Goal: Check status: Check status

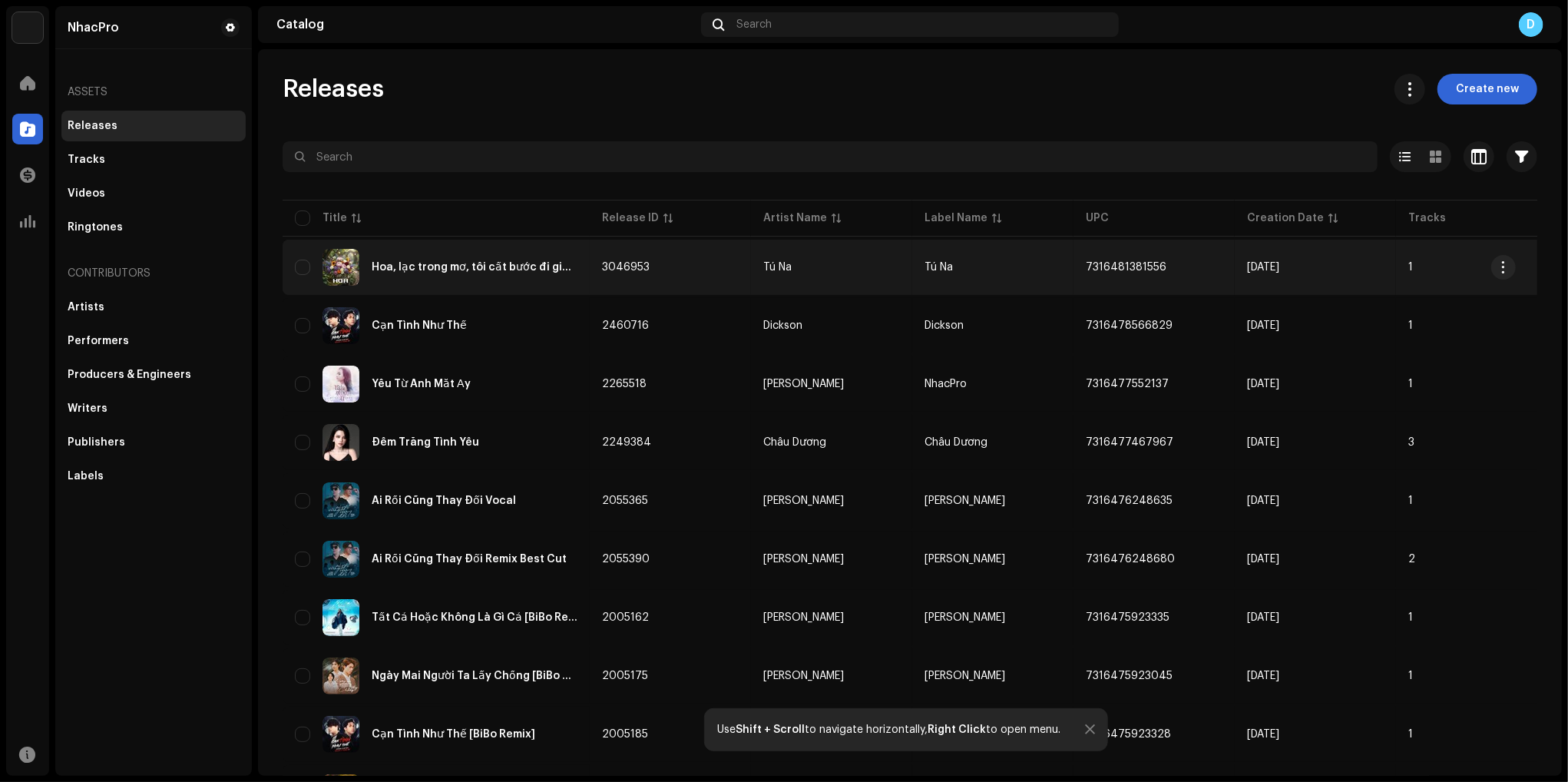
click at [495, 263] on div "Hoa, lạc trong mơ, tôi cất bước đi giữa khu rừng" at bounding box center [474, 268] width 206 height 11
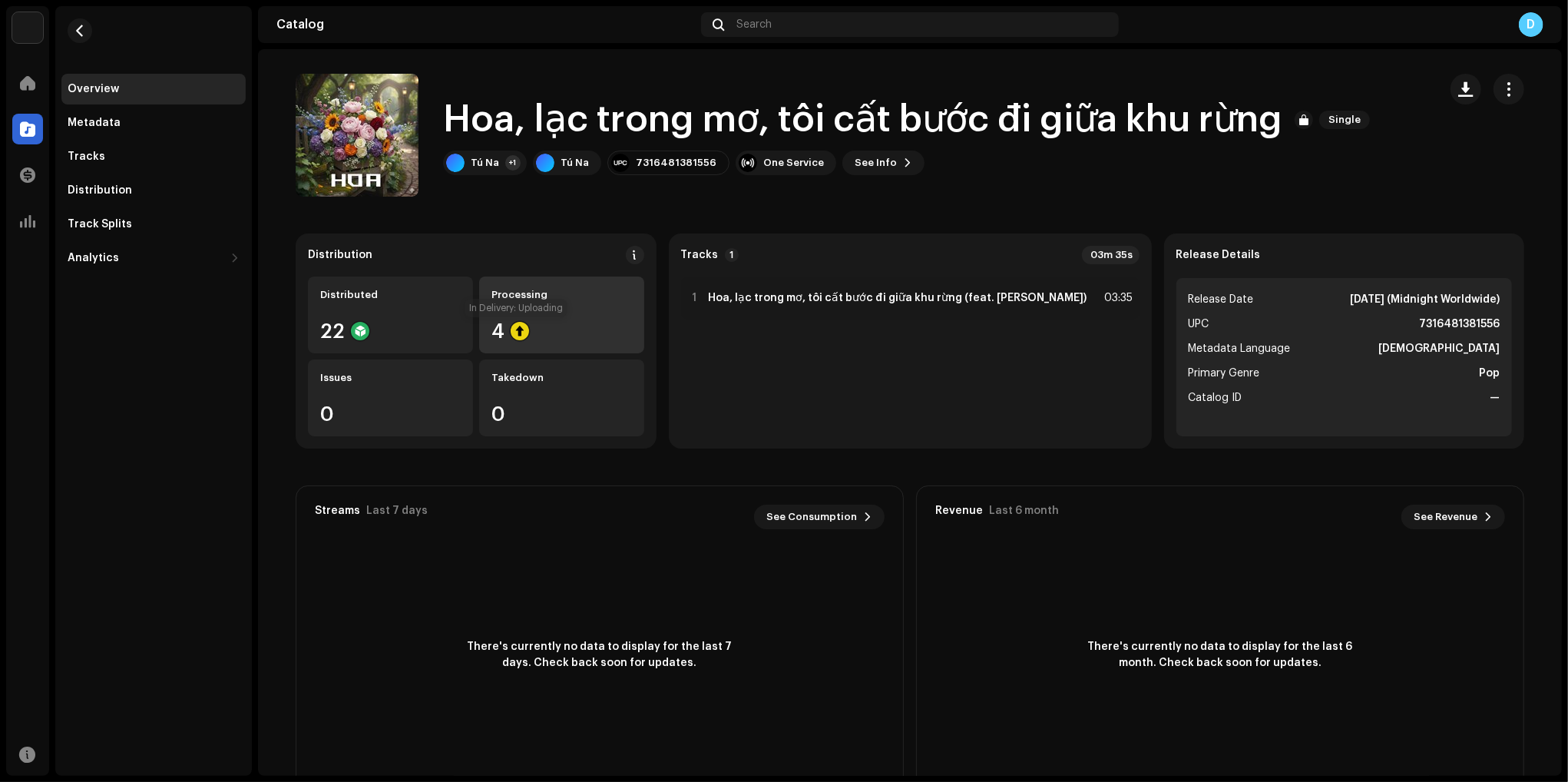
click at [517, 322] on div at bounding box center [520, 330] width 18 height 18
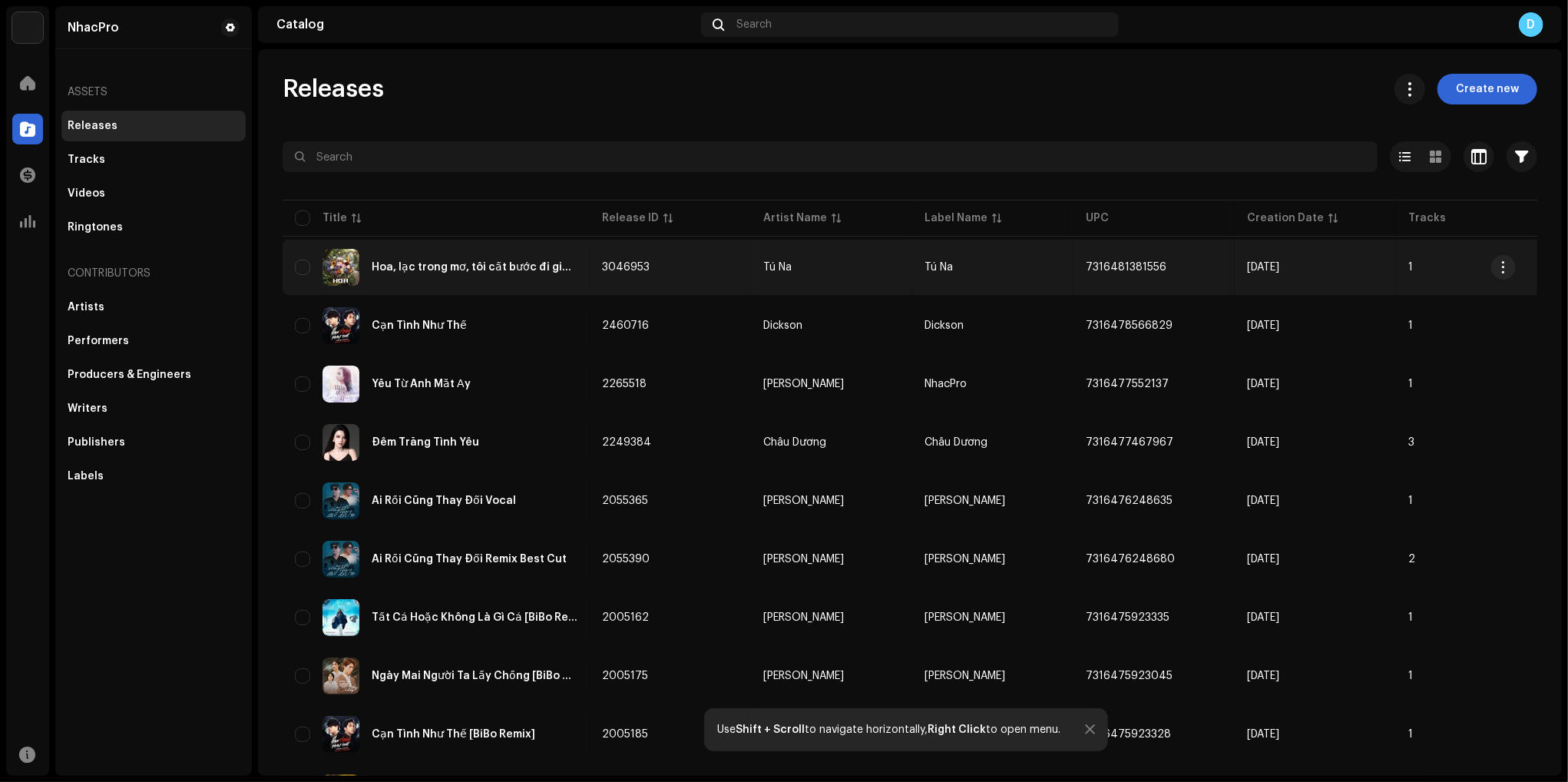
click at [452, 260] on div "Hoa, lạc trong mơ, tôi cất bước đi giữa khu rừng" at bounding box center [436, 268] width 282 height 37
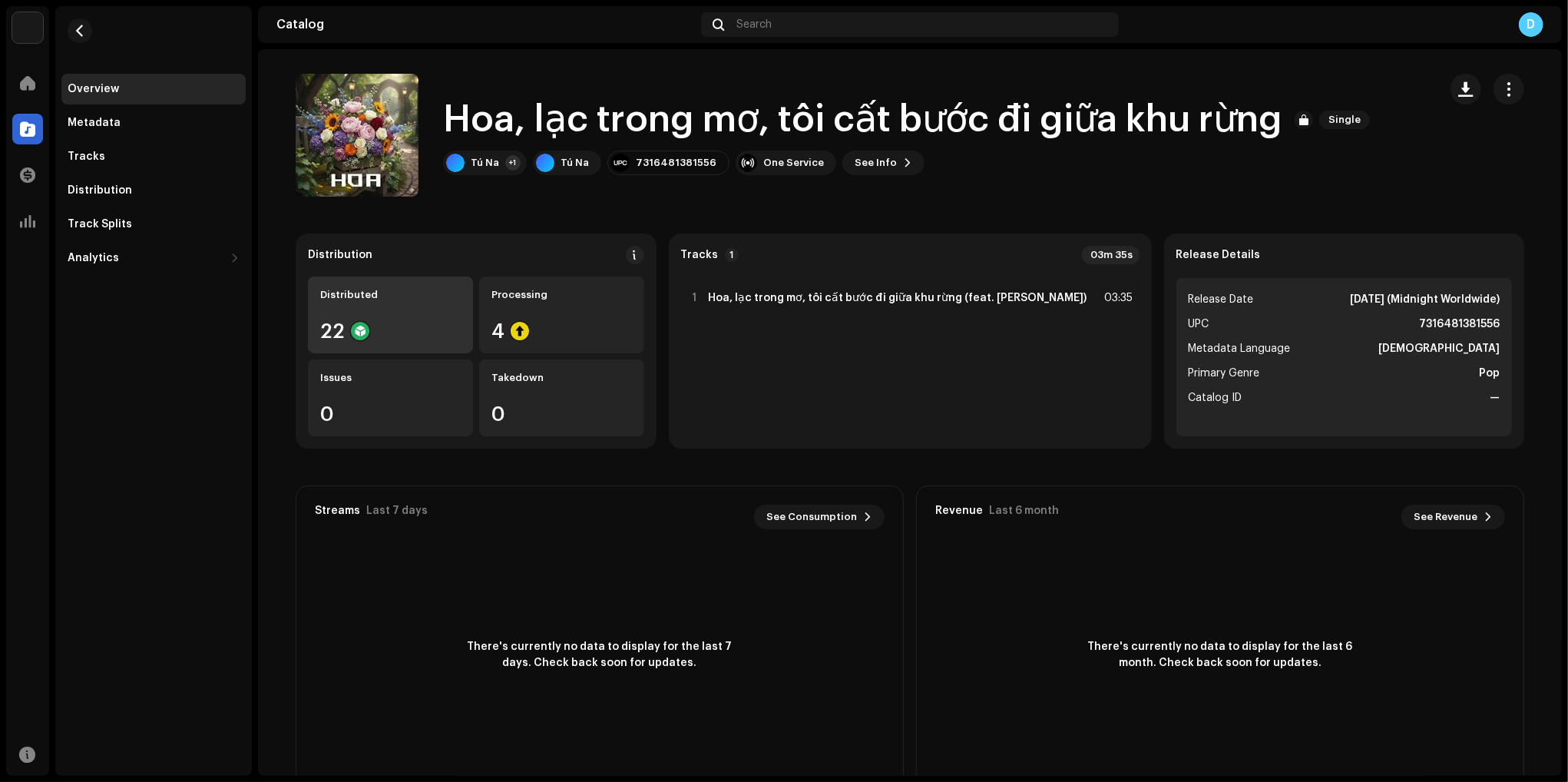
click at [362, 314] on div "Distributed 22" at bounding box center [390, 314] width 165 height 77
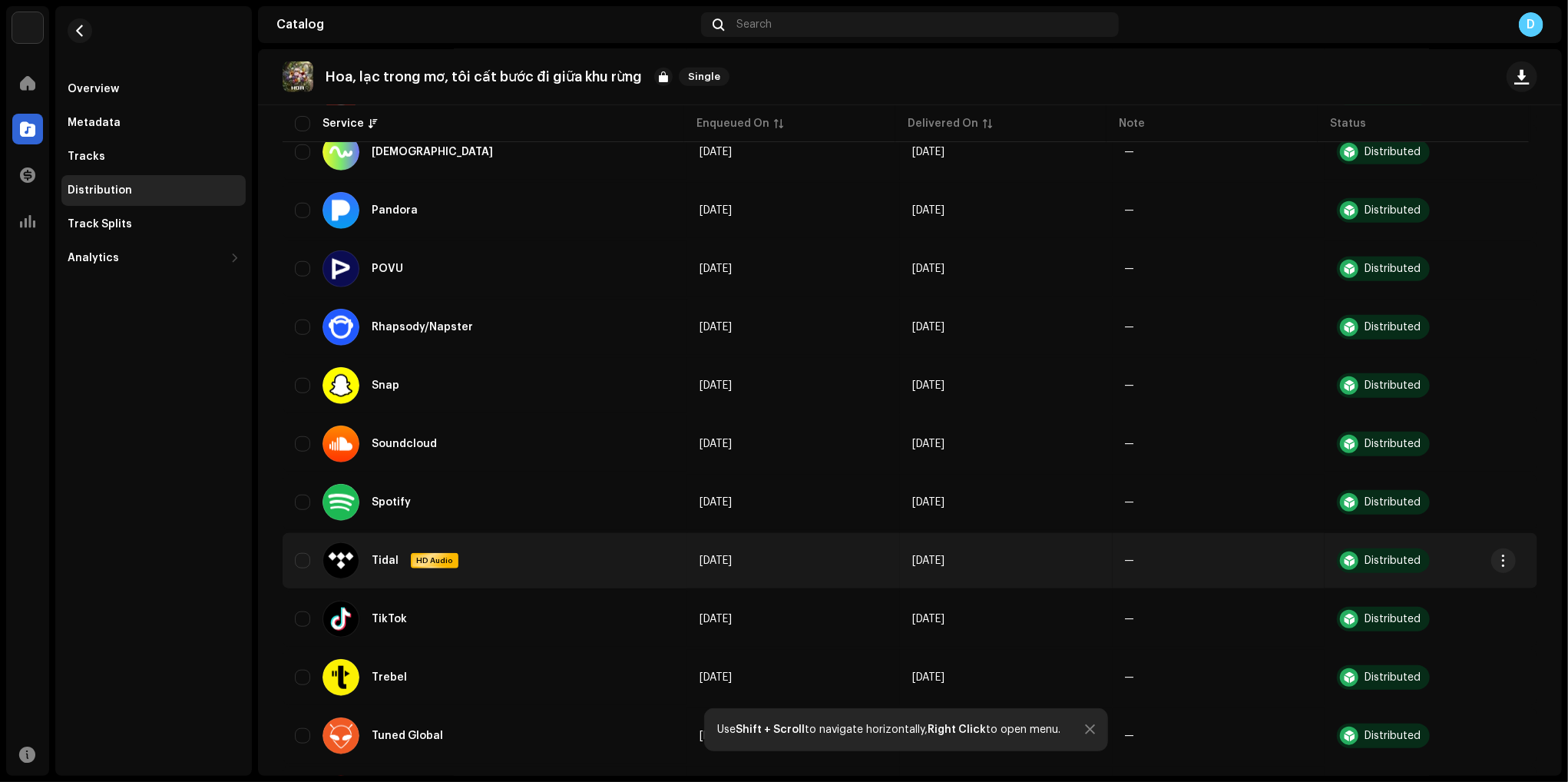
scroll to position [769, 0]
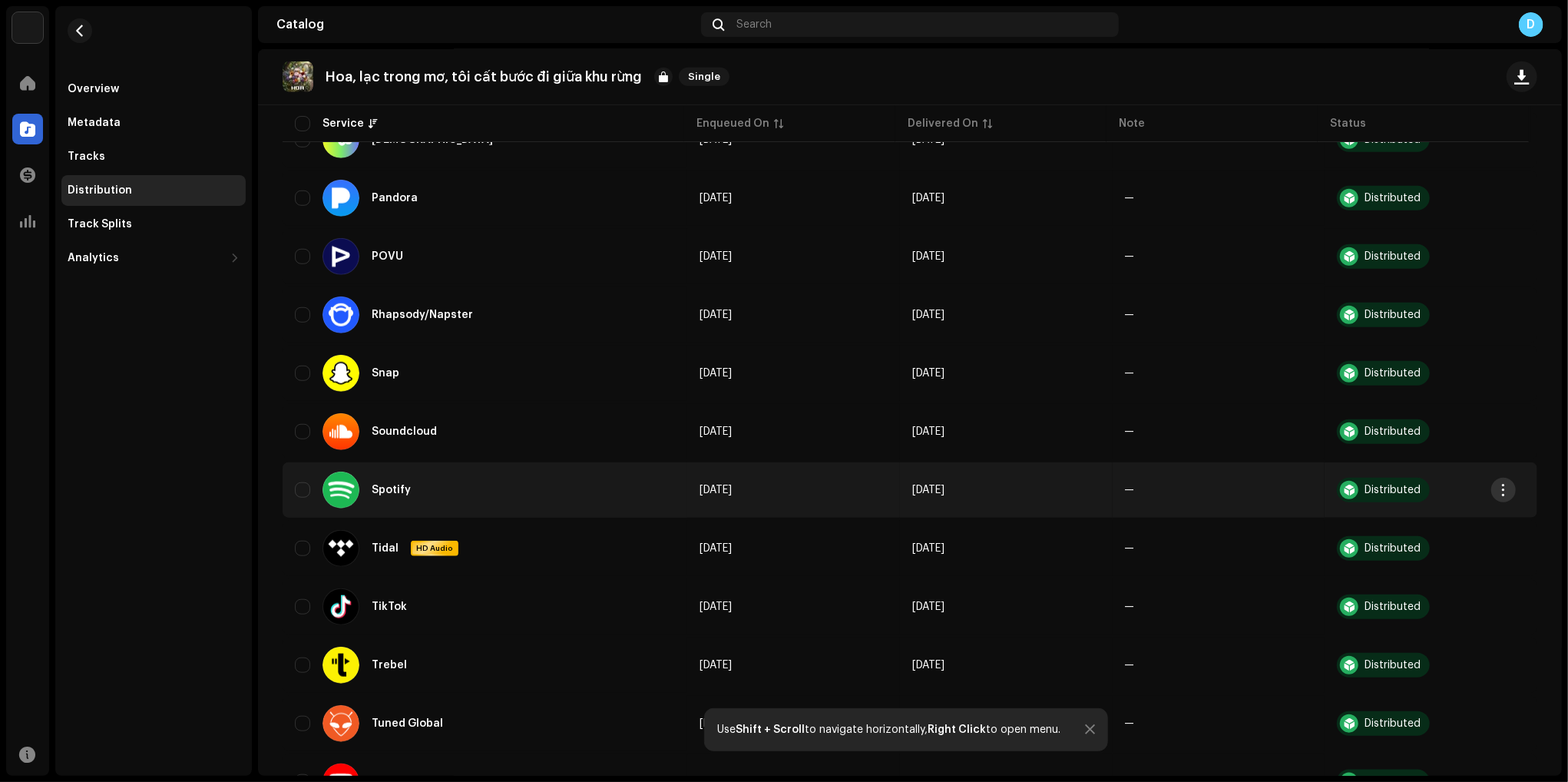
click at [1498, 491] on span "button" at bounding box center [1504, 490] width 12 height 12
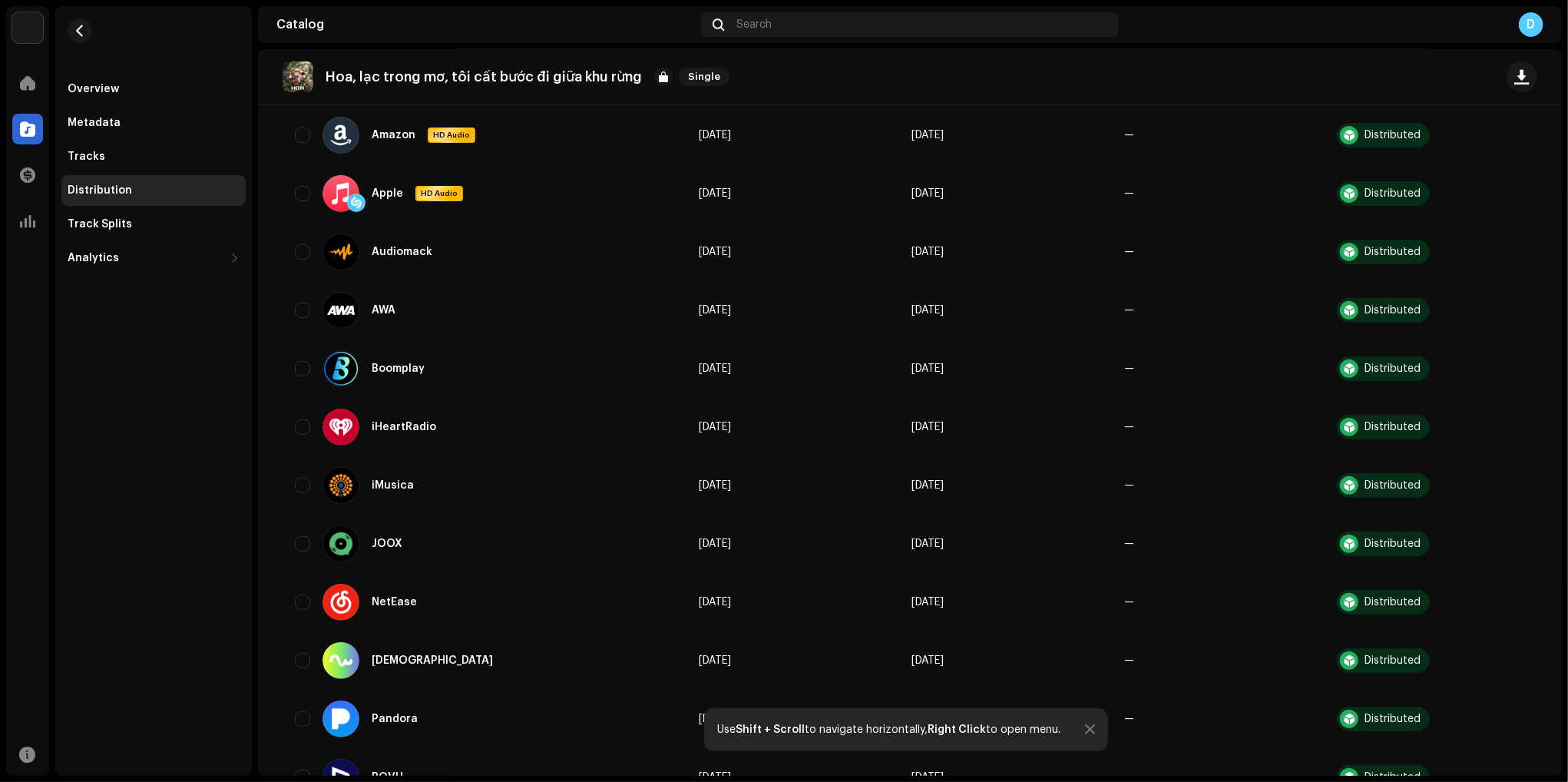
scroll to position [0, 0]
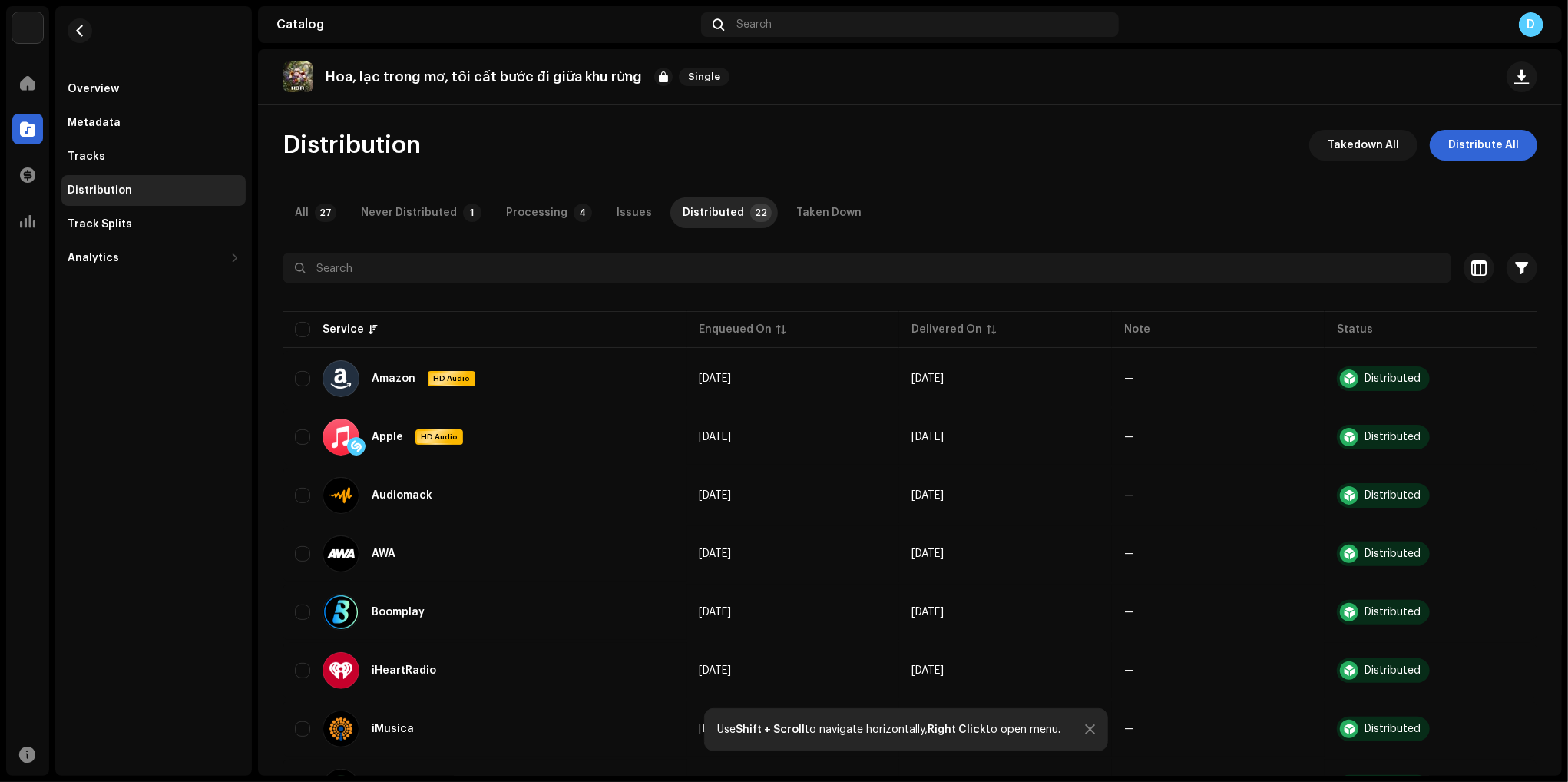
click at [623, 75] on p "Hoa, lạc trong mơ, tôi cất bước đi giữa khu rừng" at bounding box center [483, 77] width 317 height 16
copy re-o-release-hero "Hoa, lạc trong mơ, tôi cất bước đi giữa khu rừng Single"
click at [943, 135] on div "Distribution Takedown All Distribute All" at bounding box center [909, 145] width 1255 height 31
